Goal: Task Accomplishment & Management: Manage account settings

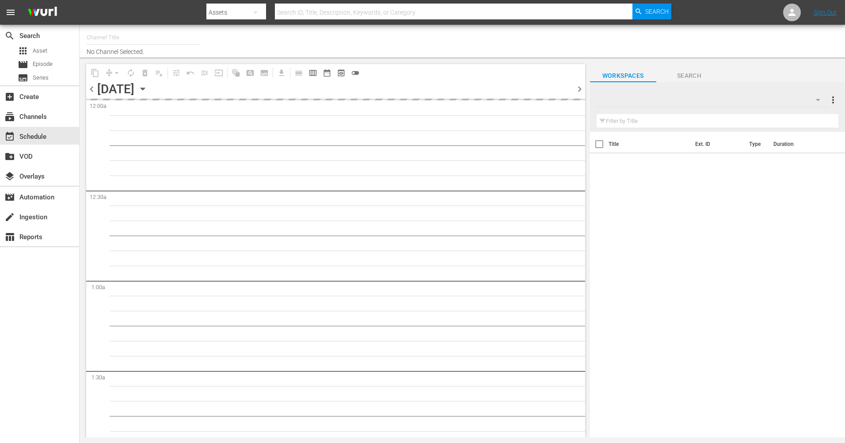
type input "The Film Detective (1847)"
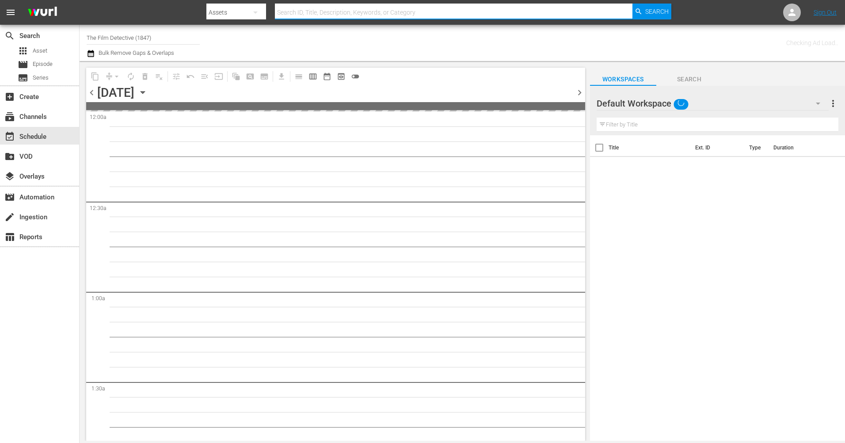
click at [284, 11] on input "text" at bounding box center [453, 12] width 357 height 21
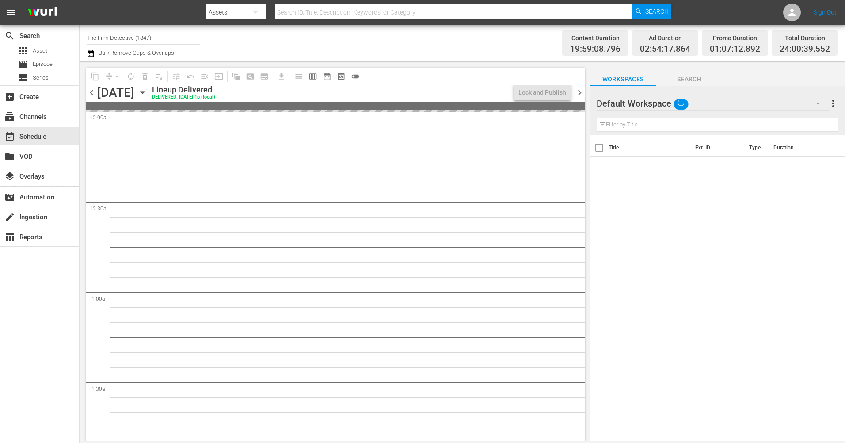
type input "Historian"
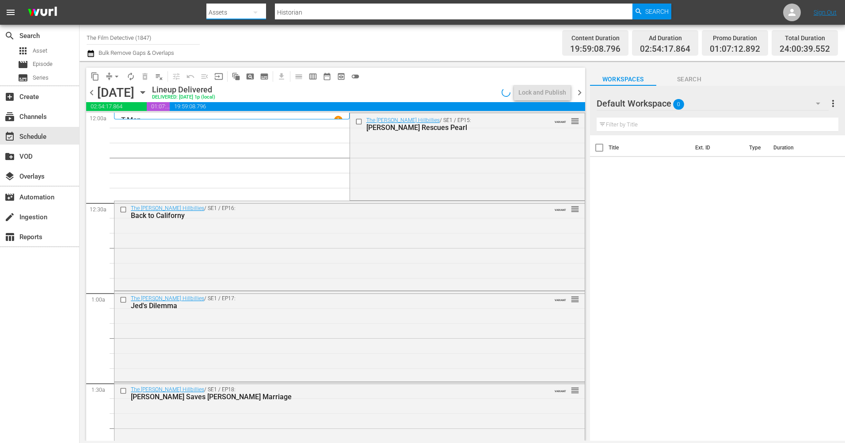
click at [248, 9] on button "button" at bounding box center [255, 12] width 21 height 21
click at [240, 36] on div "Channels" at bounding box center [234, 37] width 35 height 14
click at [349, 9] on input "text" at bounding box center [453, 12] width 357 height 21
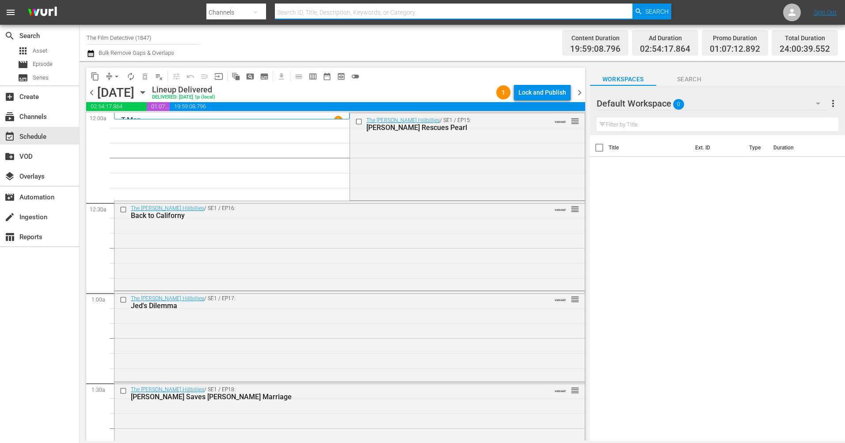
type input "Historian"
click at [641, 8] on icon "button" at bounding box center [638, 12] width 8 height 8
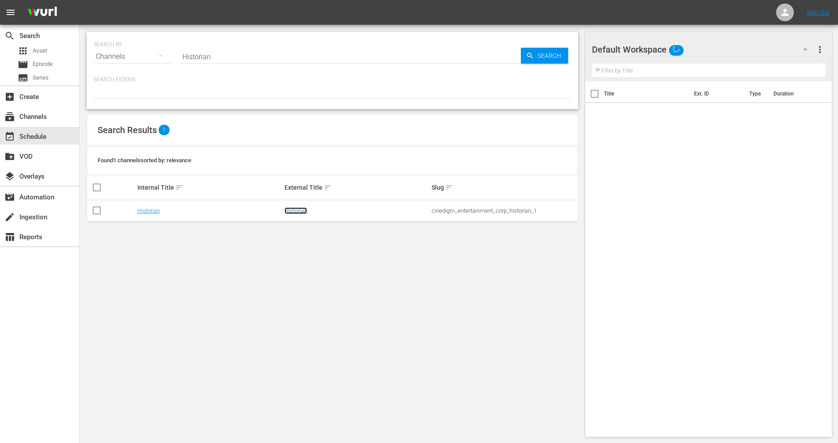
click at [294, 210] on link "Historian" at bounding box center [295, 210] width 23 height 7
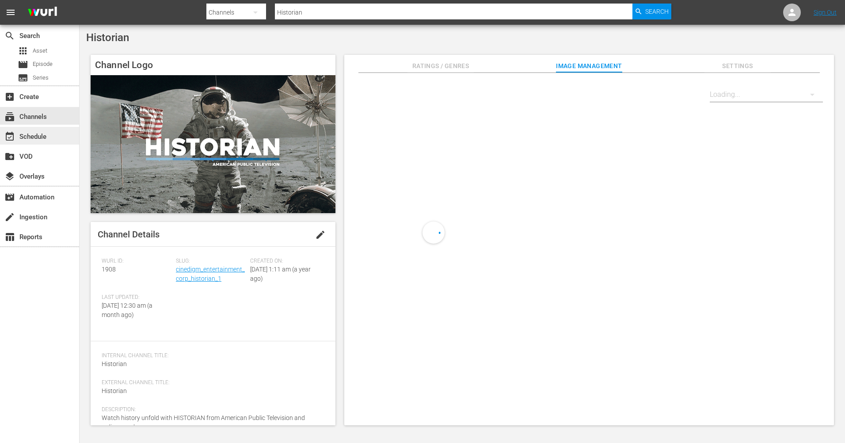
click at [23, 137] on div "event_available Schedule" at bounding box center [24, 135] width 49 height 8
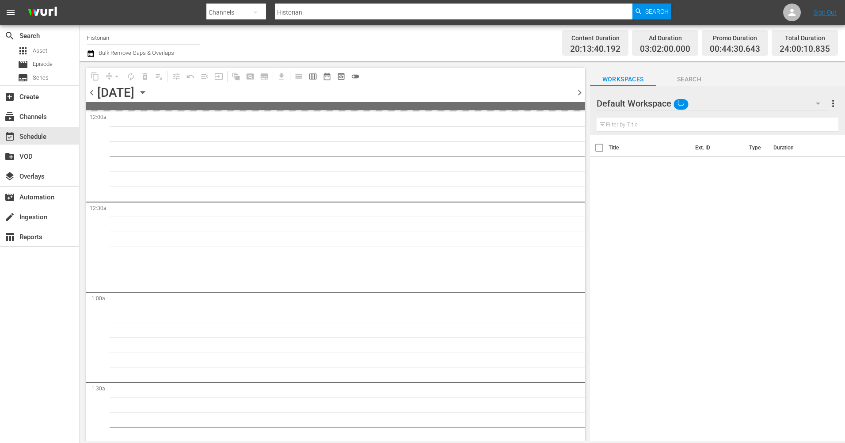
click at [144, 91] on icon "button" at bounding box center [142, 92] width 4 height 2
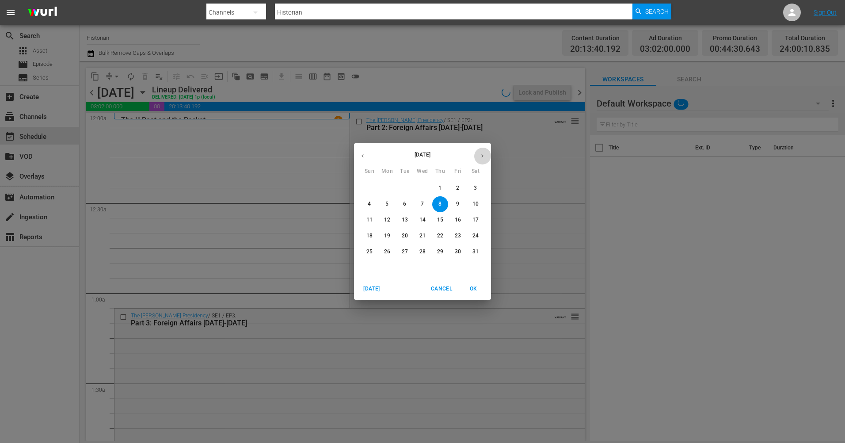
click at [487, 157] on button "button" at bounding box center [481, 155] width 17 height 17
click at [480, 156] on icon "button" at bounding box center [482, 155] width 7 height 7
click at [382, 250] on span "29" at bounding box center [387, 252] width 16 height 8
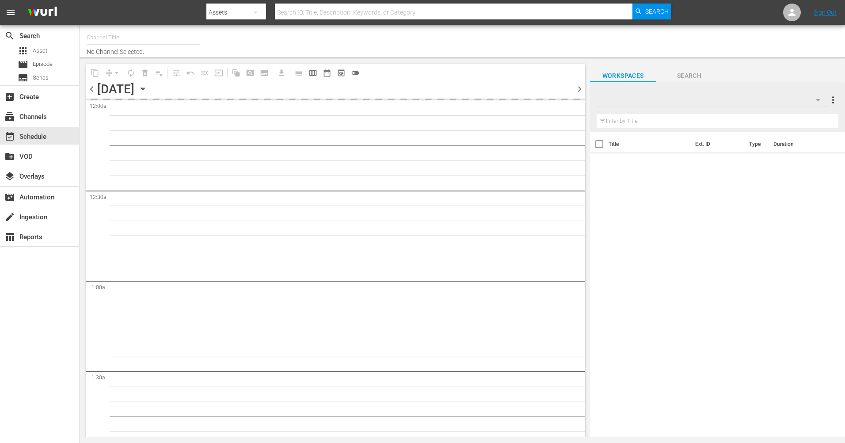
type input "Historian (1908)"
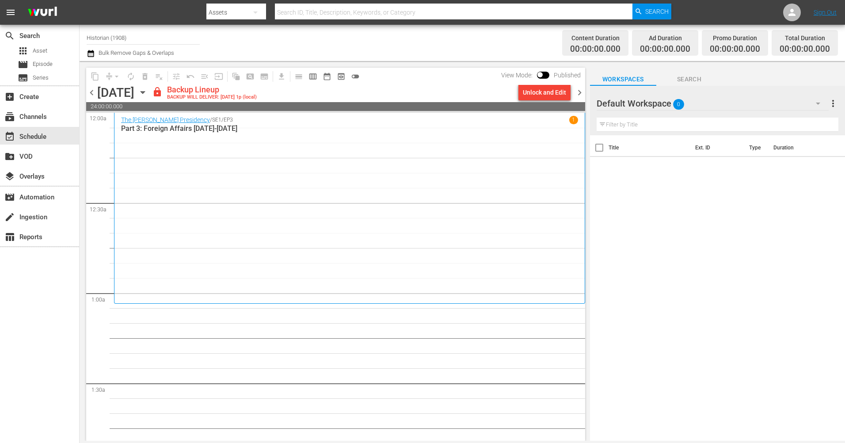
click at [579, 96] on span "chevron_right" at bounding box center [579, 92] width 11 height 11
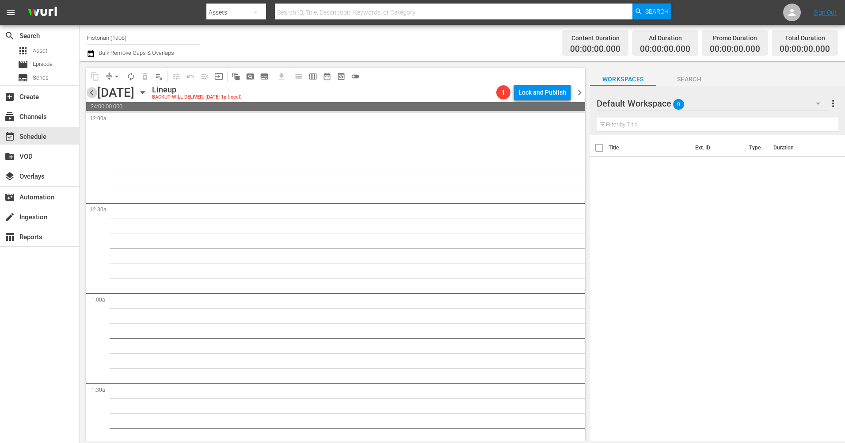
click at [94, 91] on span "chevron_left" at bounding box center [91, 92] width 11 height 11
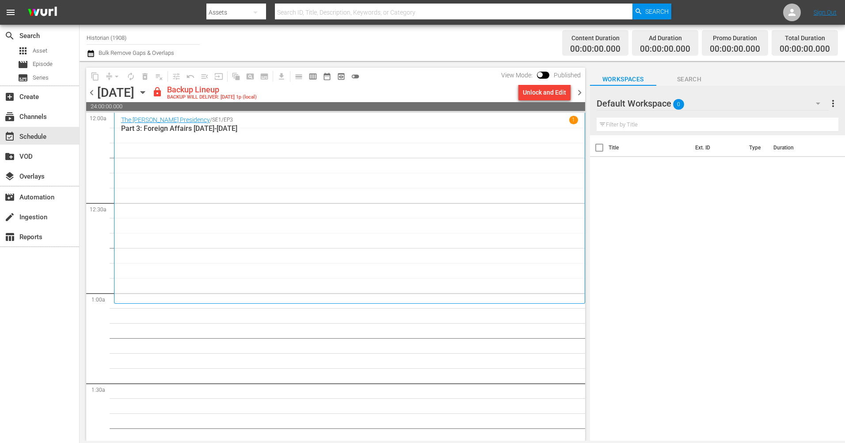
click at [89, 92] on span "chevron_left" at bounding box center [91, 92] width 11 height 11
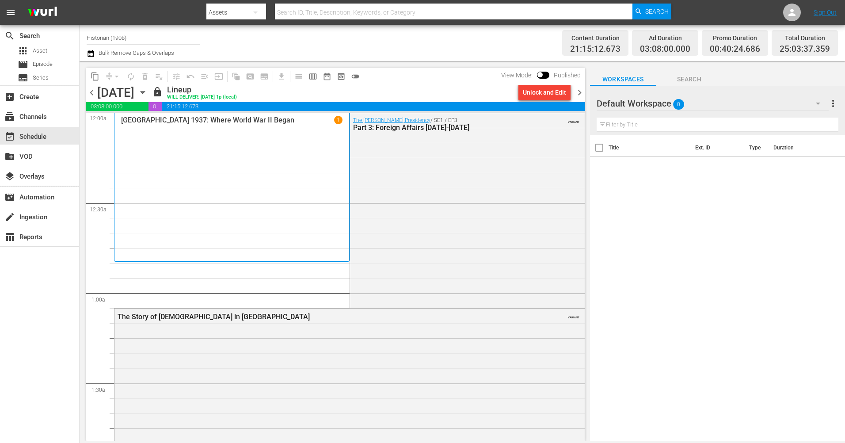
click at [579, 94] on span "chevron_right" at bounding box center [579, 92] width 11 height 11
